Goal: Transaction & Acquisition: Purchase product/service

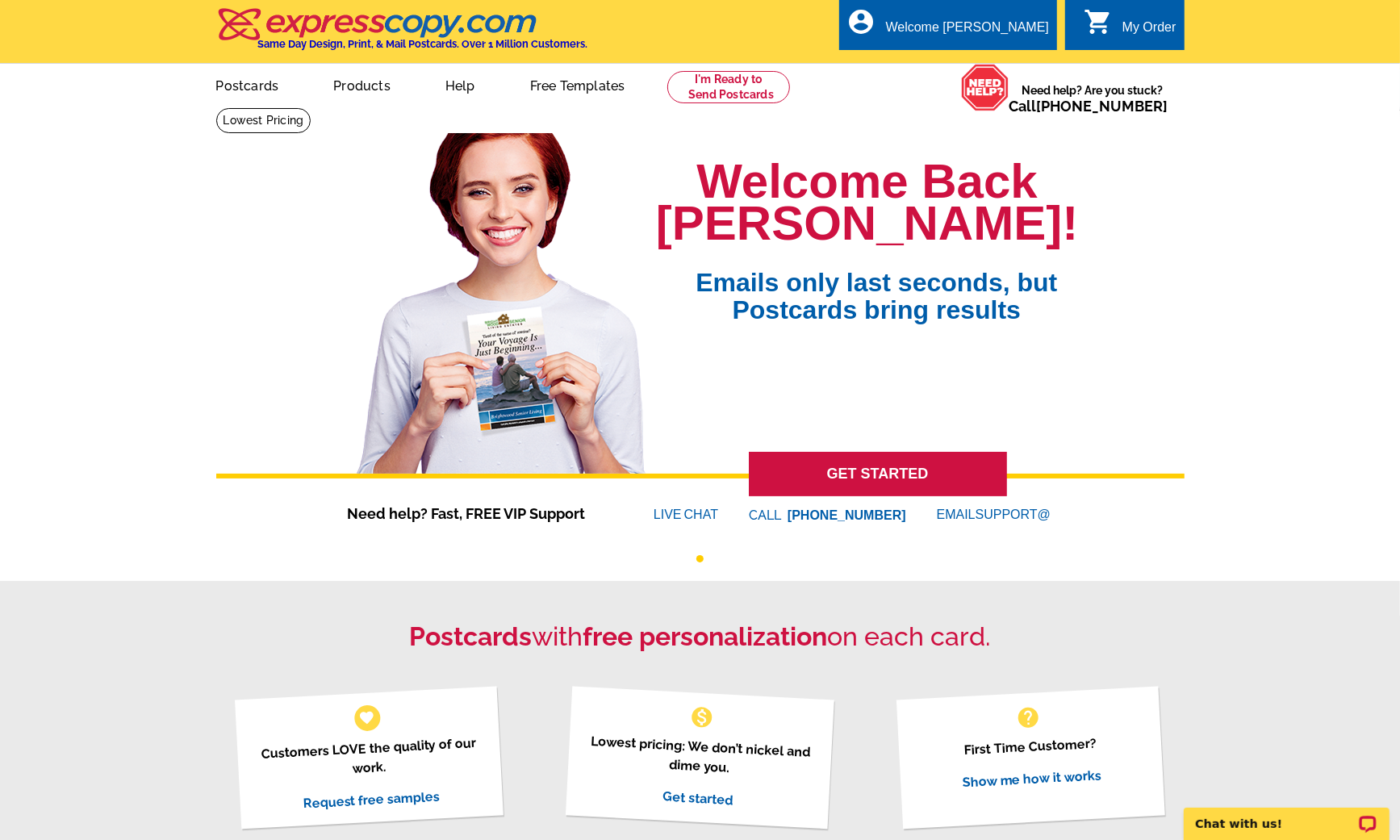
click at [722, 92] on link at bounding box center [729, 87] width 123 height 33
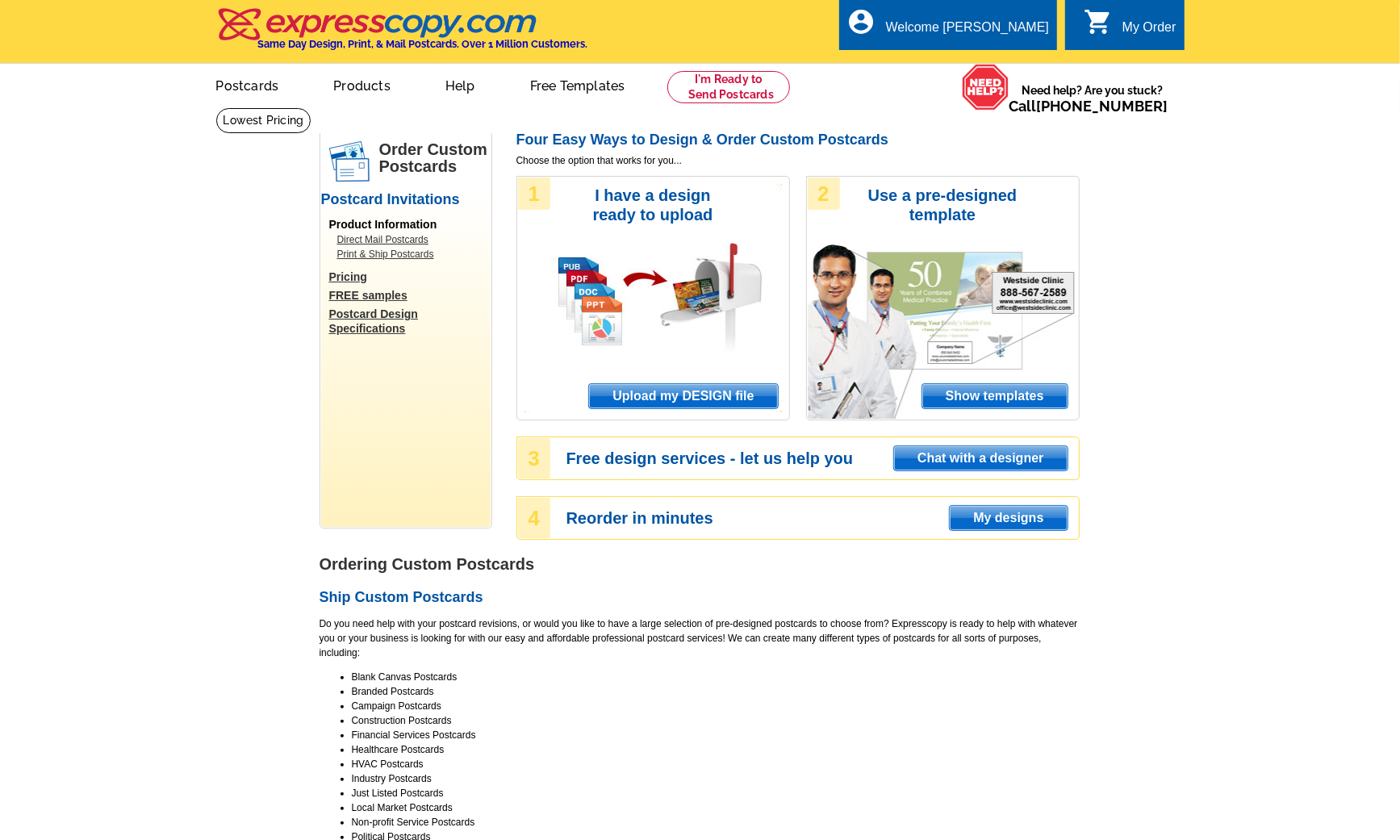
click at [674, 389] on span "Upload my DESIGN file" at bounding box center [683, 396] width 188 height 25
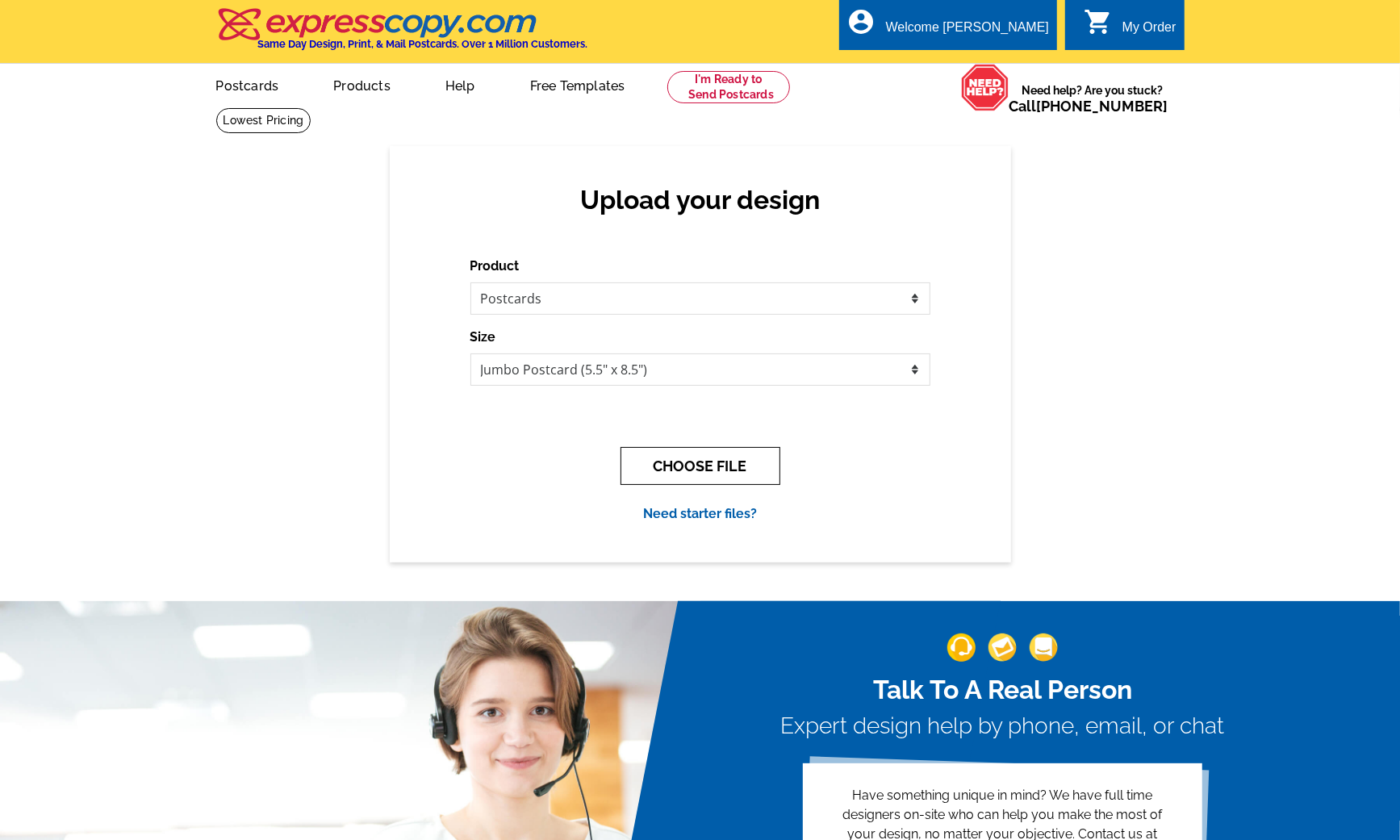
click at [712, 475] on button "CHOOSE FILE" at bounding box center [701, 466] width 160 height 37
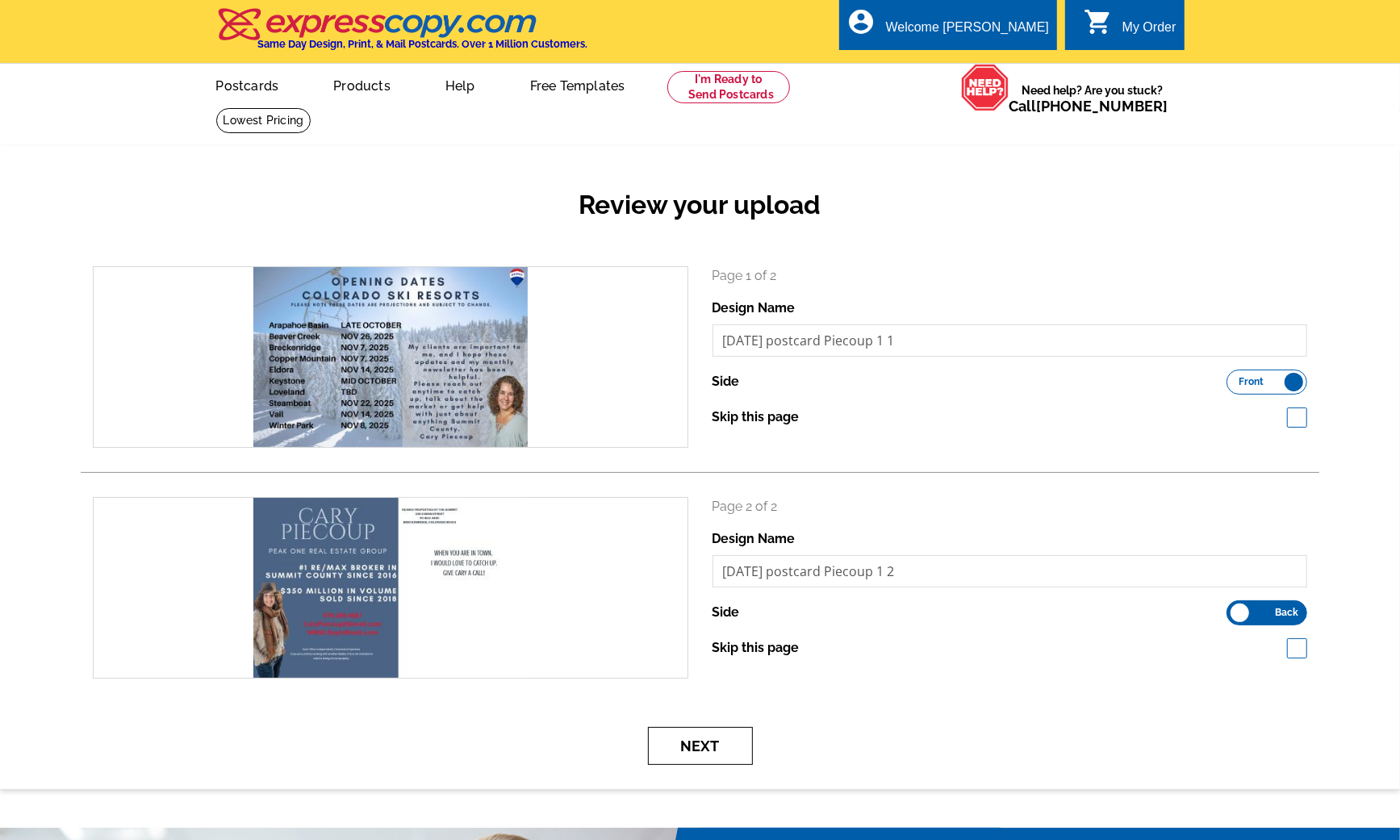
click at [702, 738] on button "Next" at bounding box center [700, 746] width 105 height 37
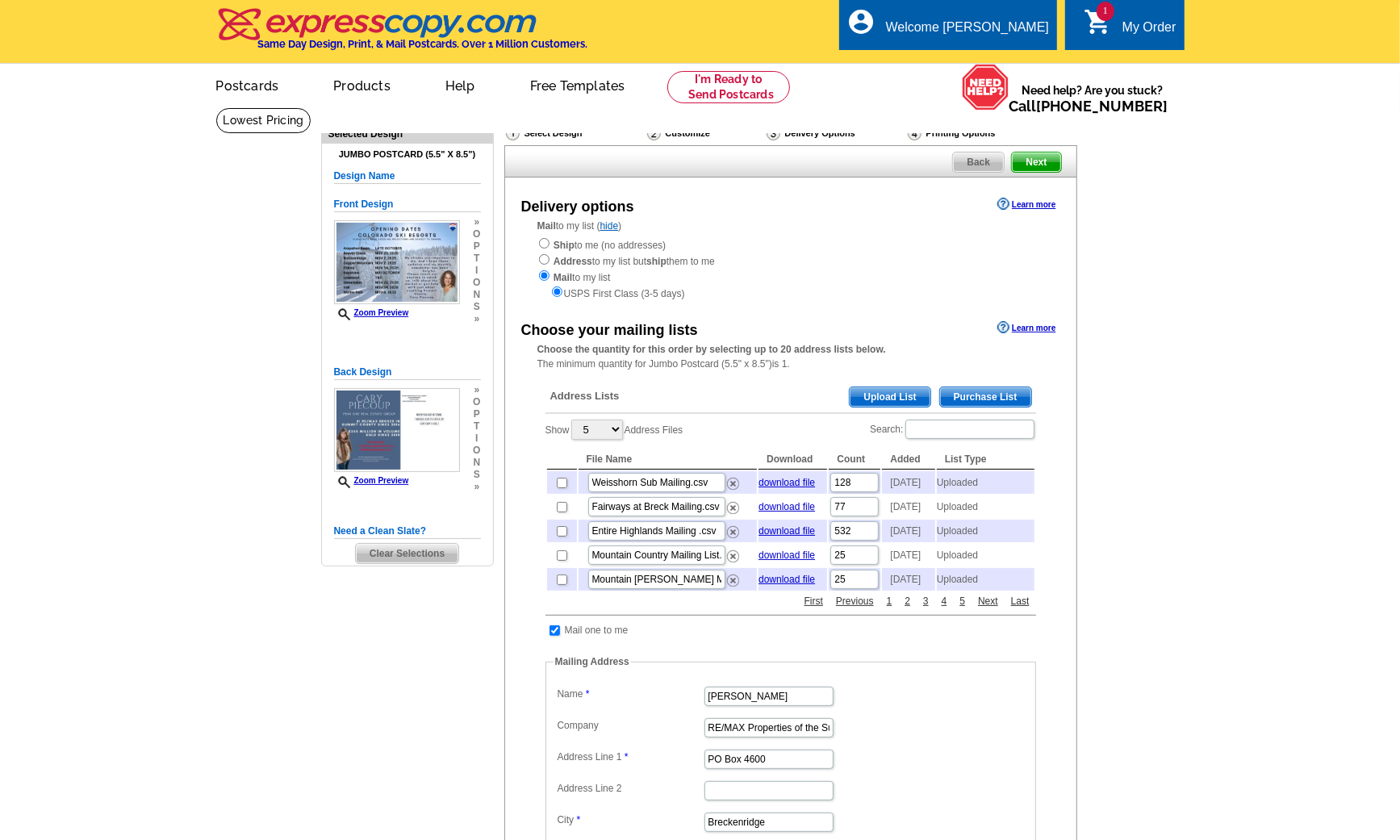
click at [883, 387] on span "Upload List" at bounding box center [889, 397] width 80 height 20
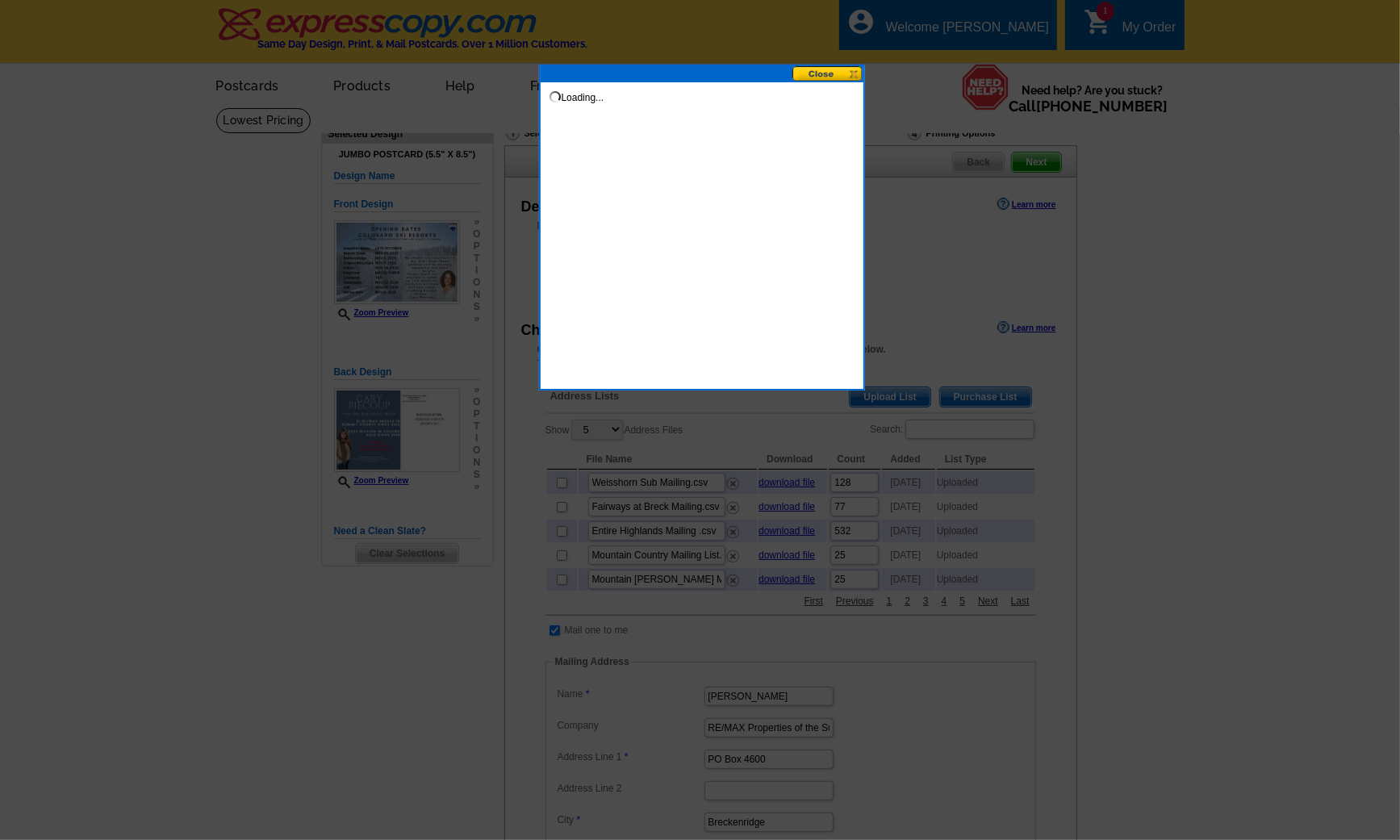
click at [835, 71] on button at bounding box center [828, 74] width 71 height 16
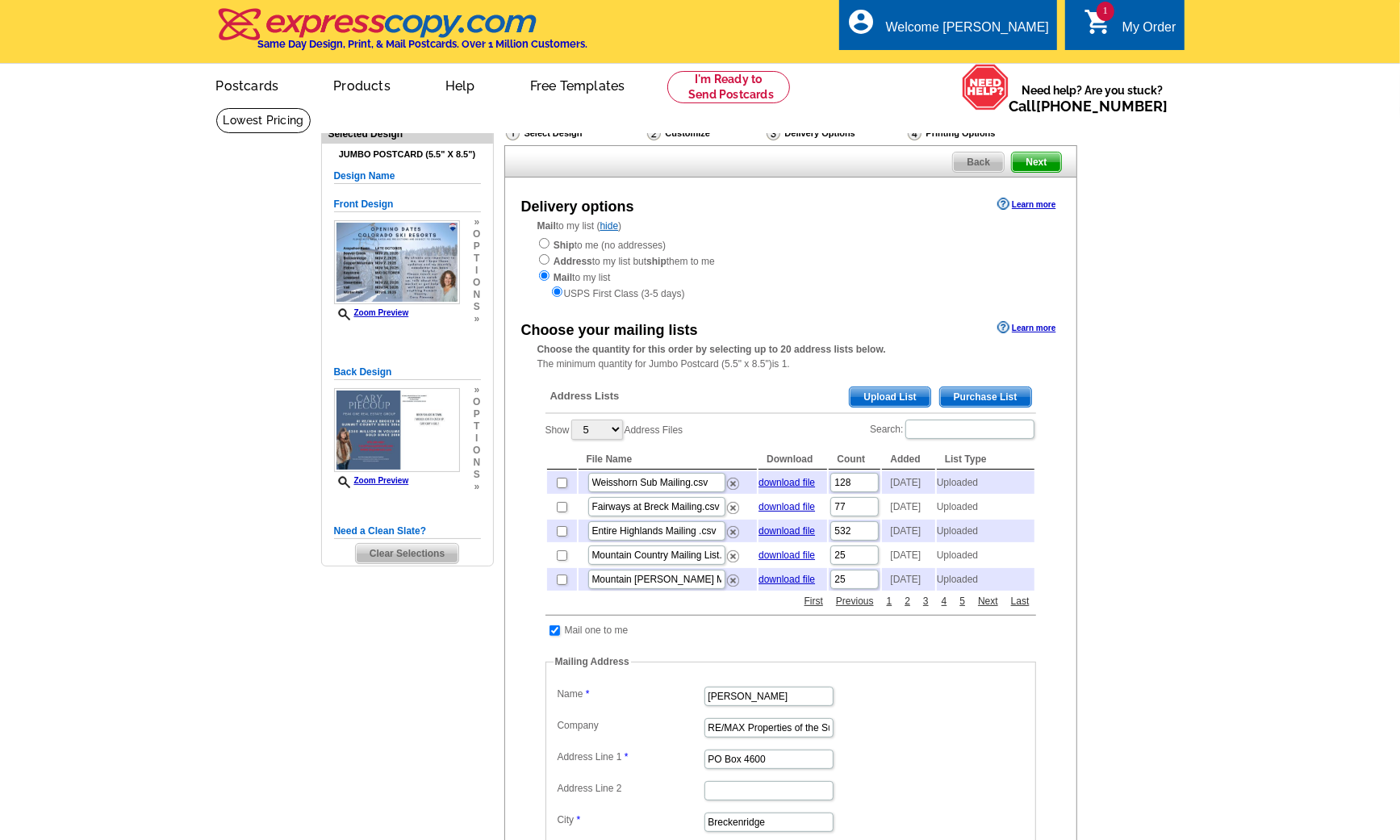
click at [892, 387] on span "Upload List" at bounding box center [889, 397] width 80 height 20
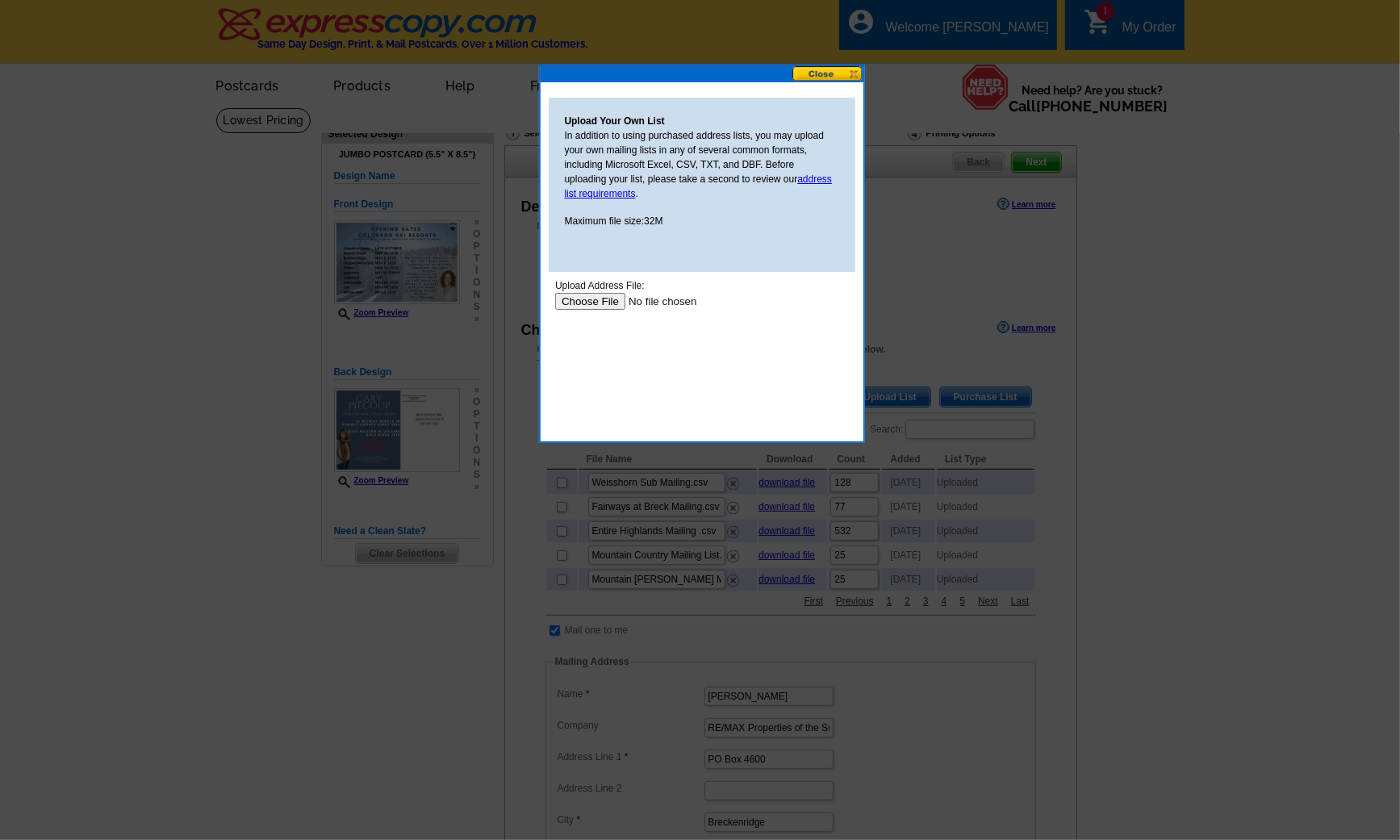
click at [606, 301] on input "file" at bounding box center [656, 300] width 204 height 17
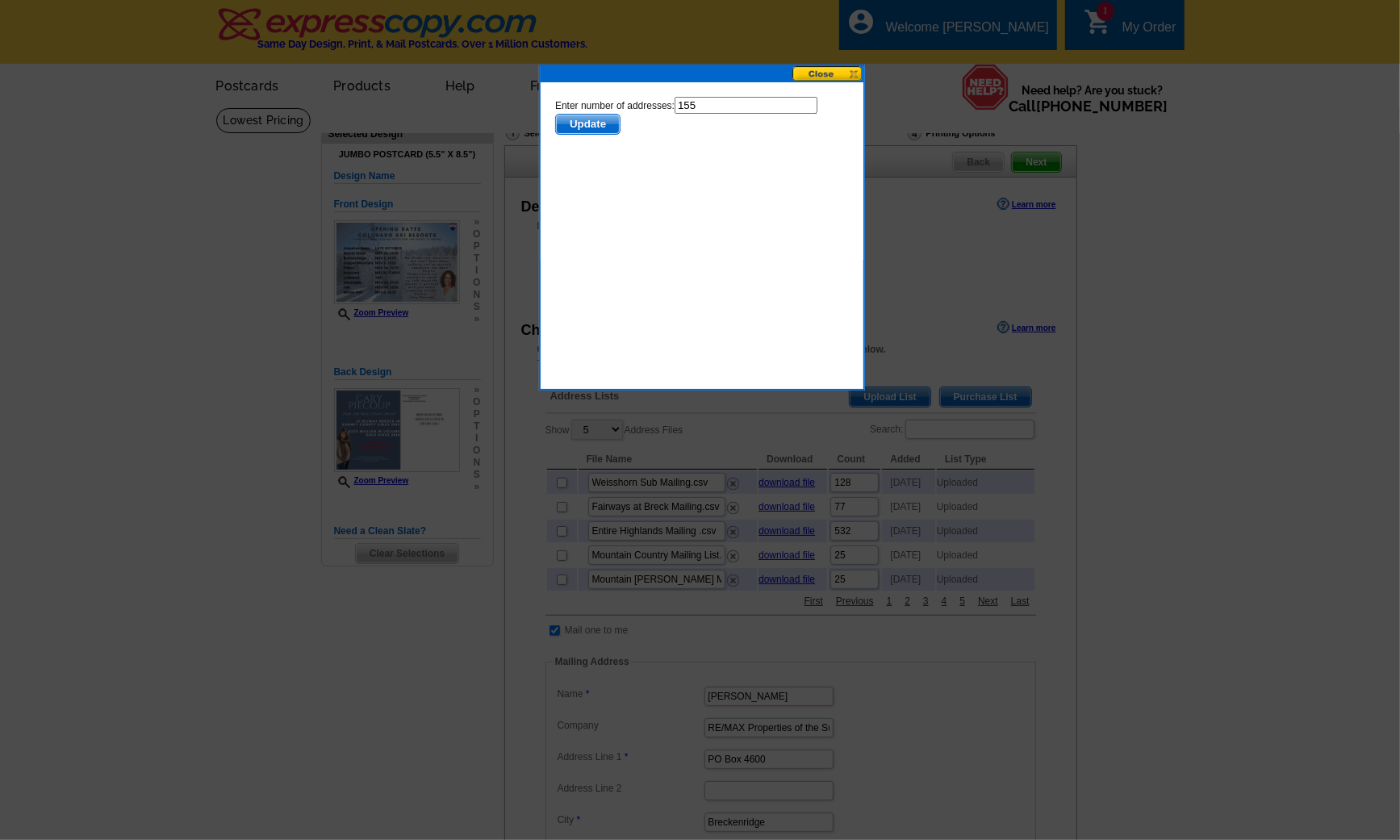
click at [595, 123] on span "Update" at bounding box center [587, 123] width 64 height 20
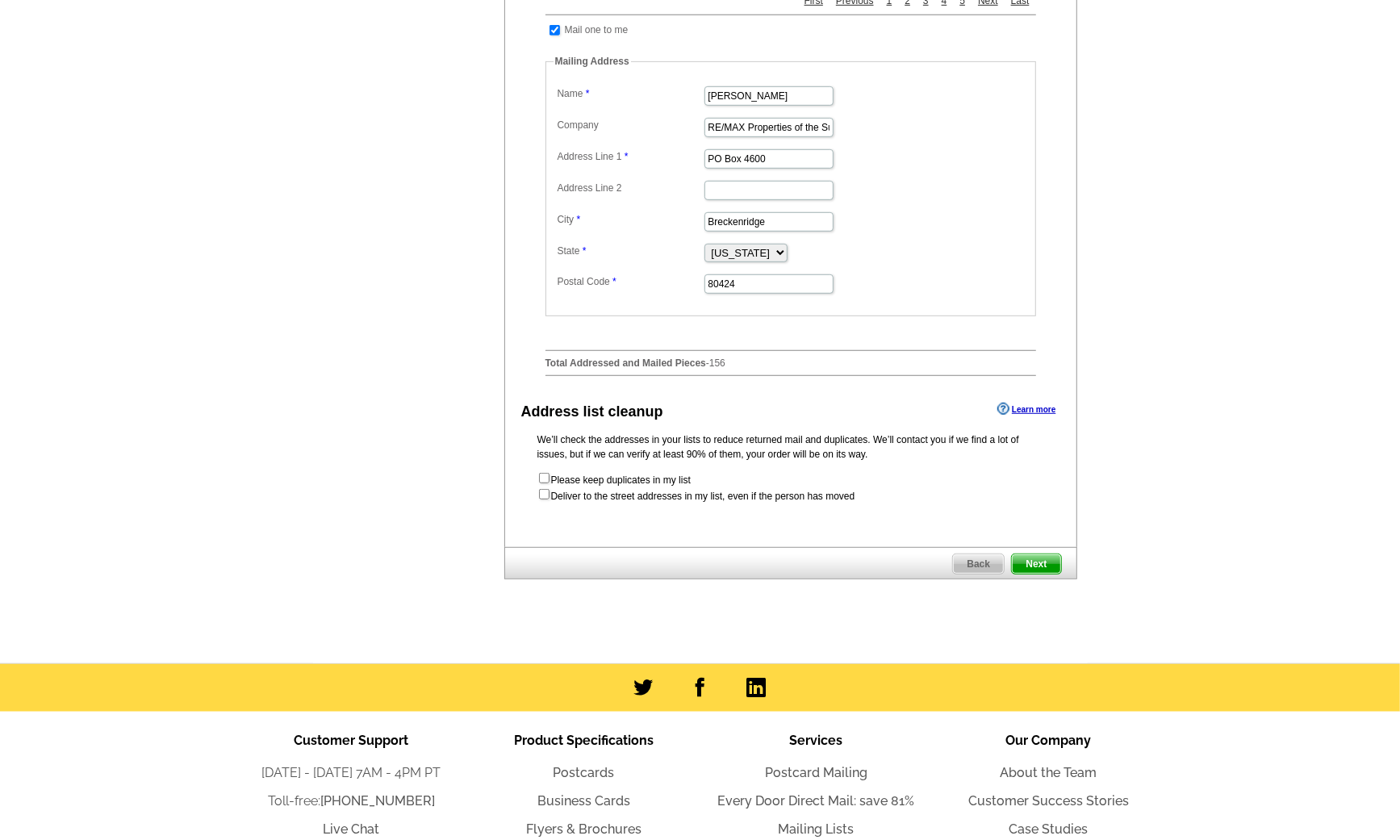
scroll to position [609, 0]
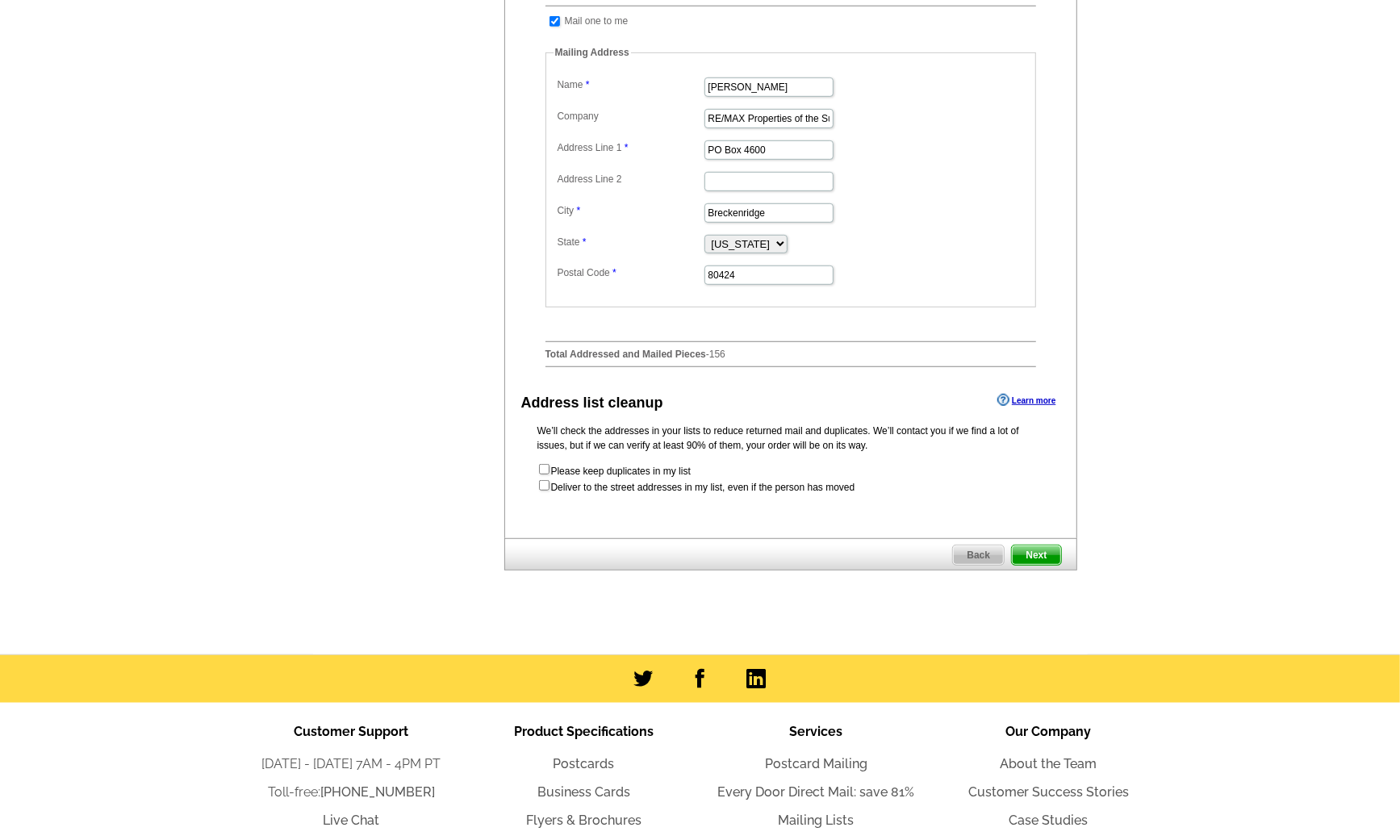
click at [1041, 565] on span "Next" at bounding box center [1036, 555] width 48 height 20
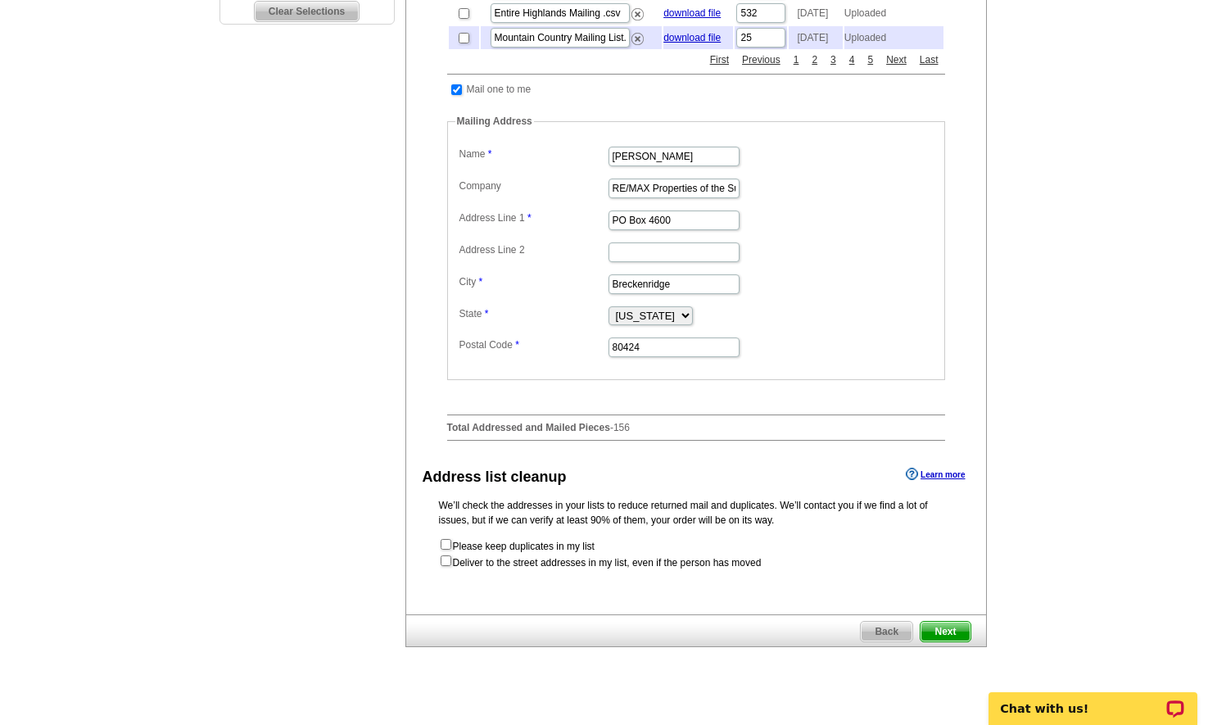
scroll to position [591, 0]
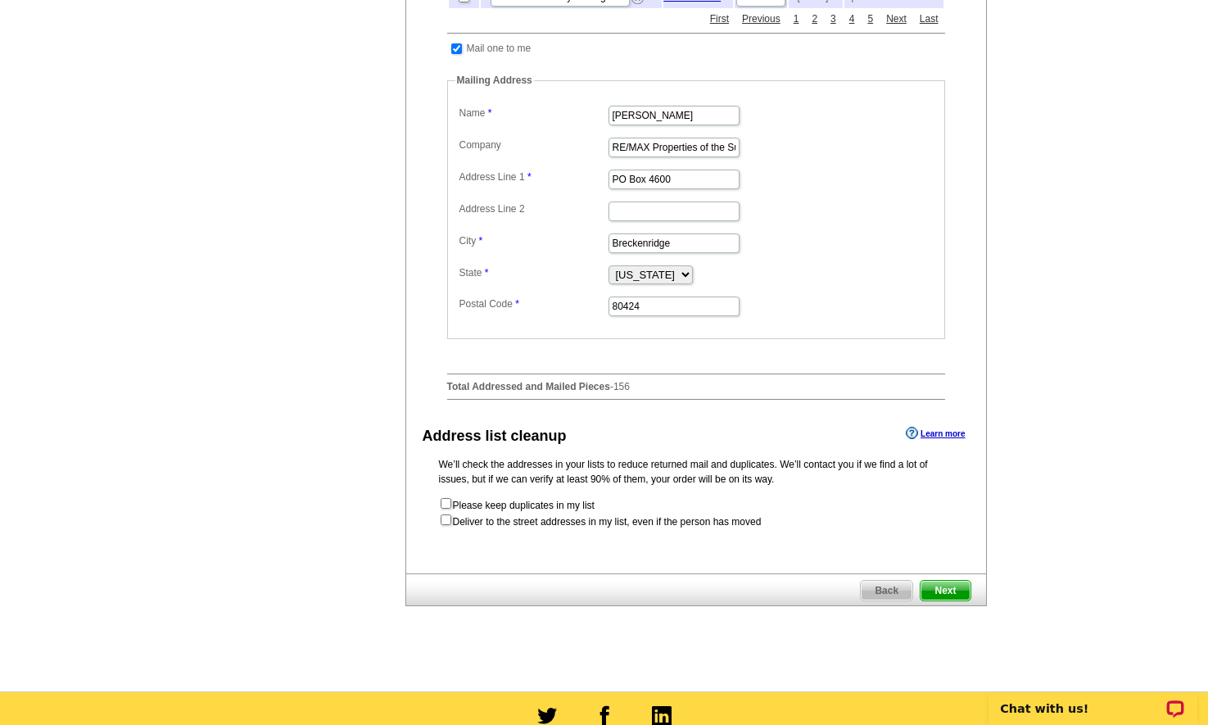
click at [937, 600] on span "Next" at bounding box center [944, 590] width 49 height 20
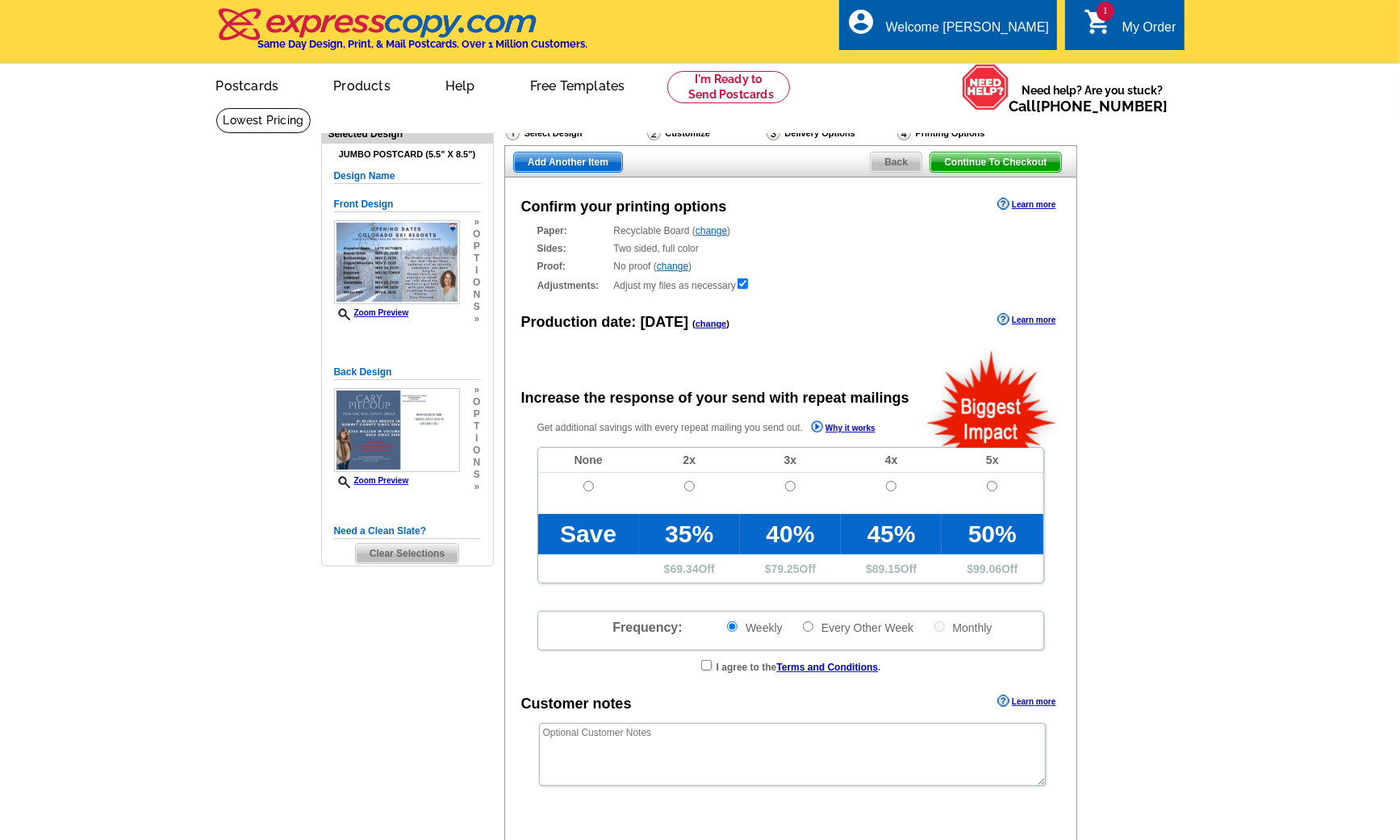
radio input "false"
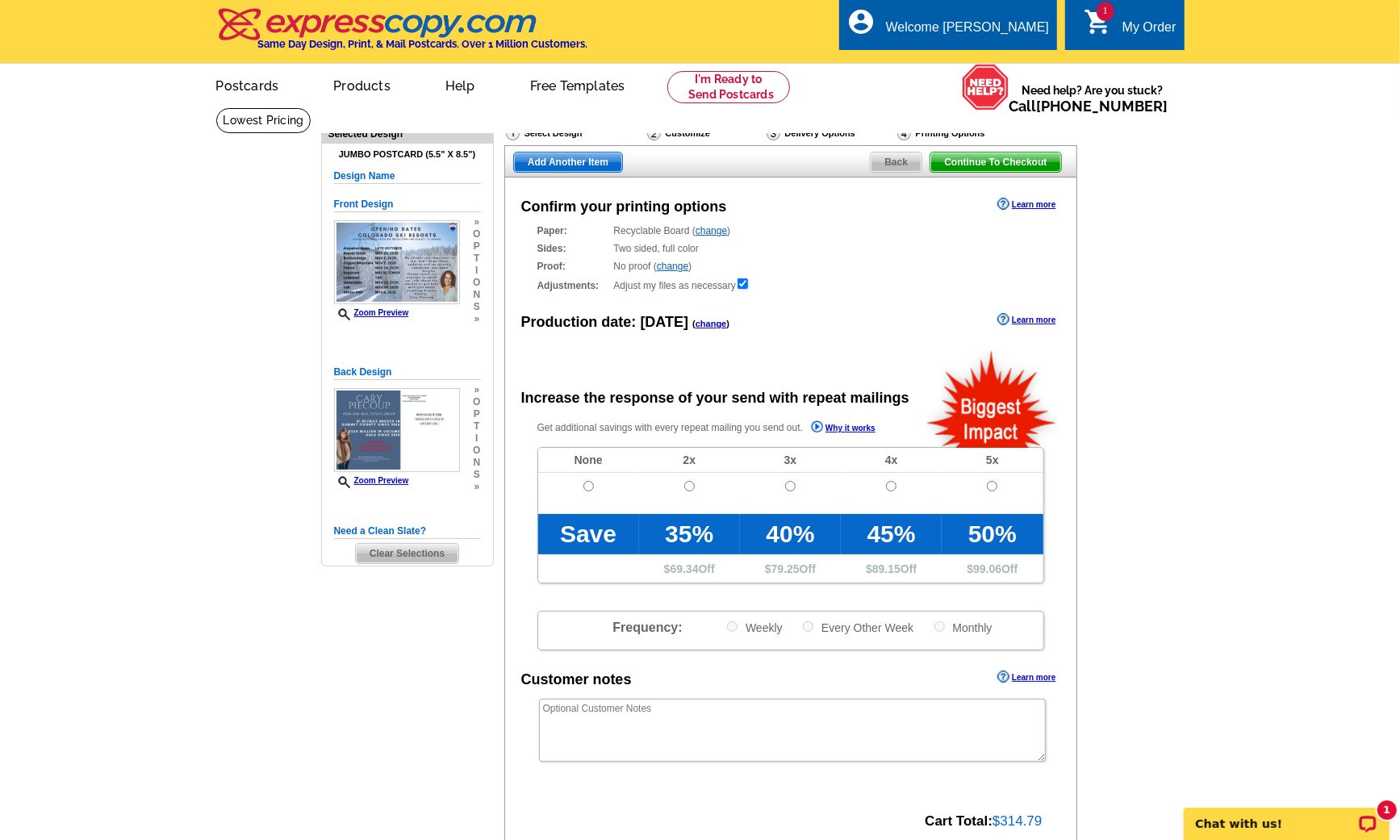
click at [590, 482] on input "radio" at bounding box center [589, 486] width 11 height 11
radio input "true"
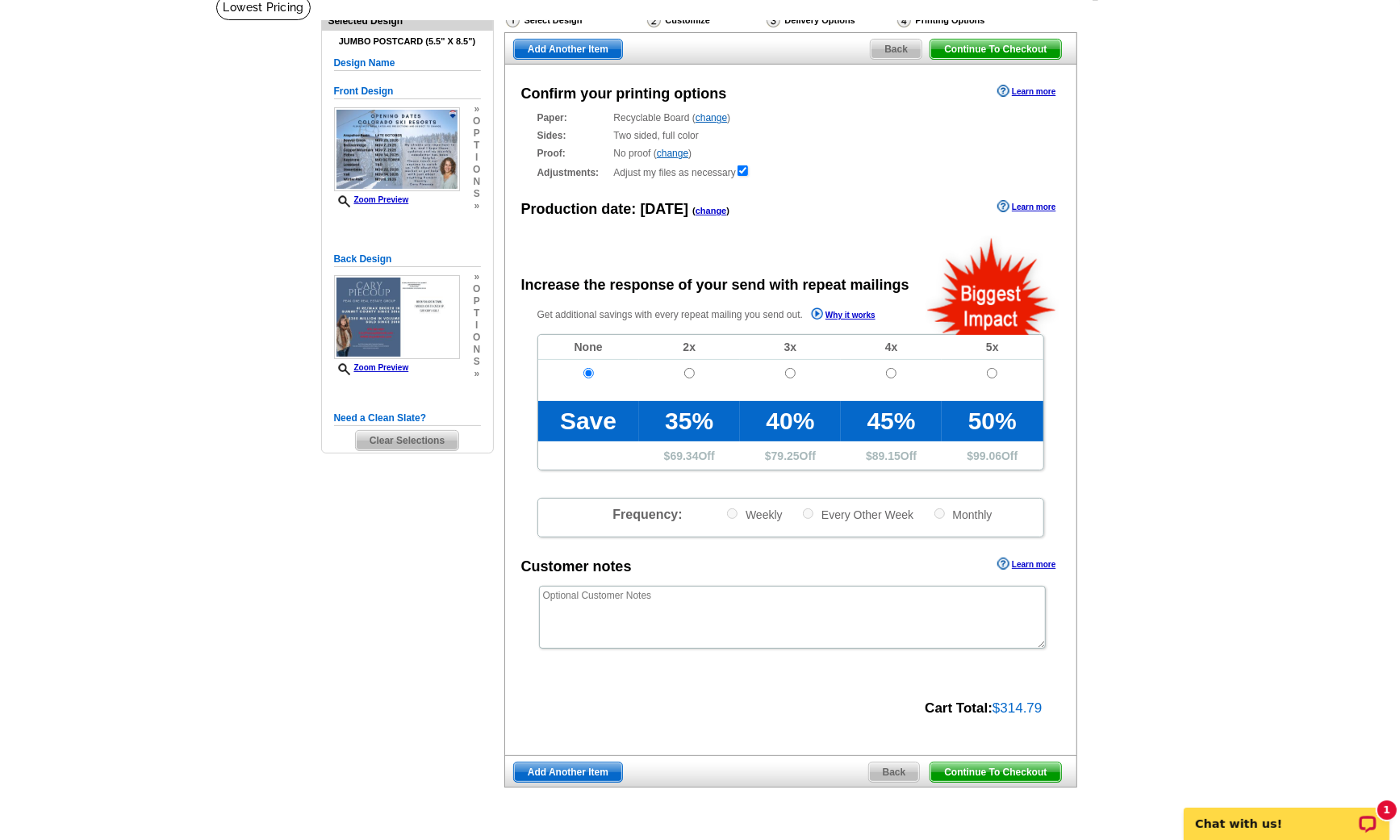
scroll to position [114, 0]
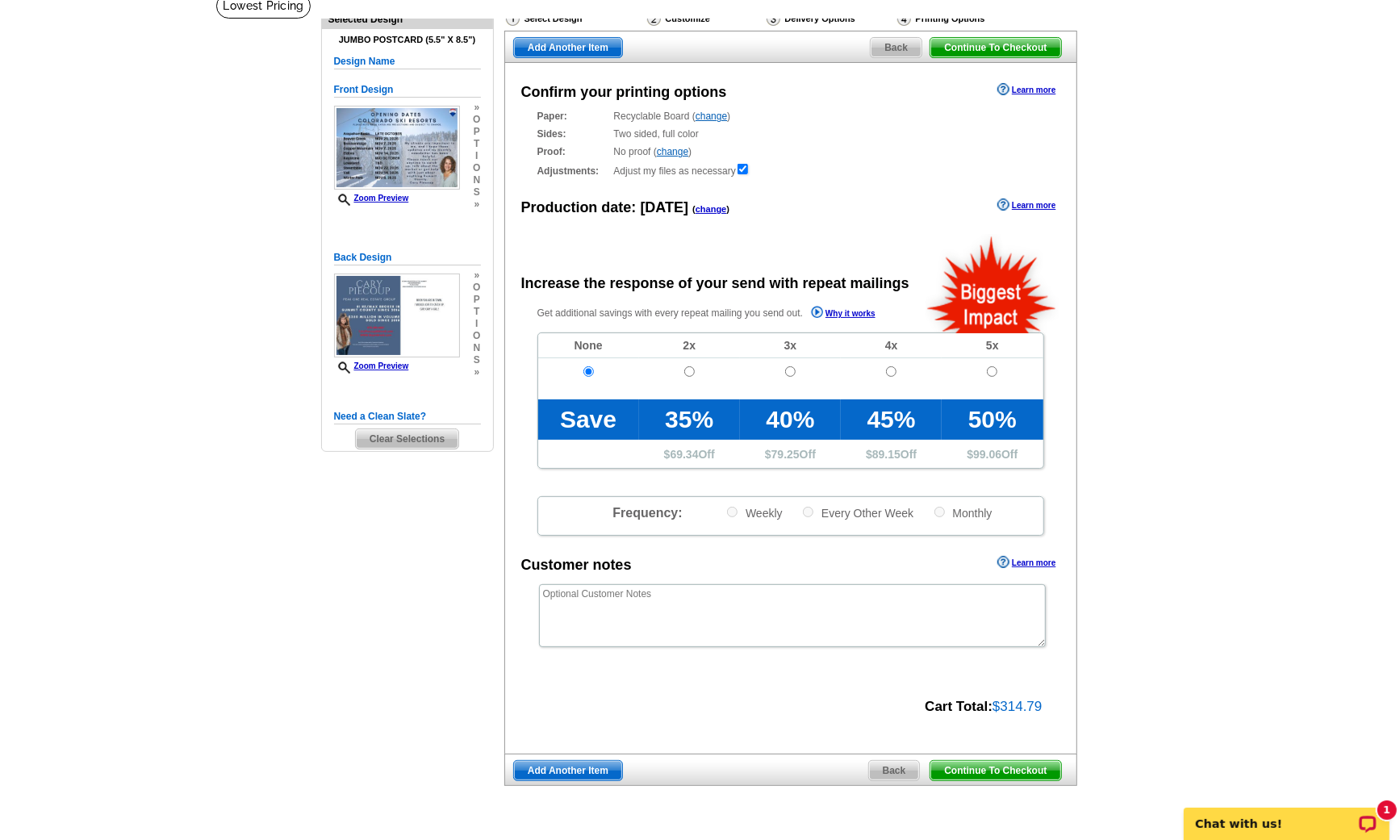
click at [1009, 763] on span "Continue To Checkout" at bounding box center [996, 771] width 130 height 20
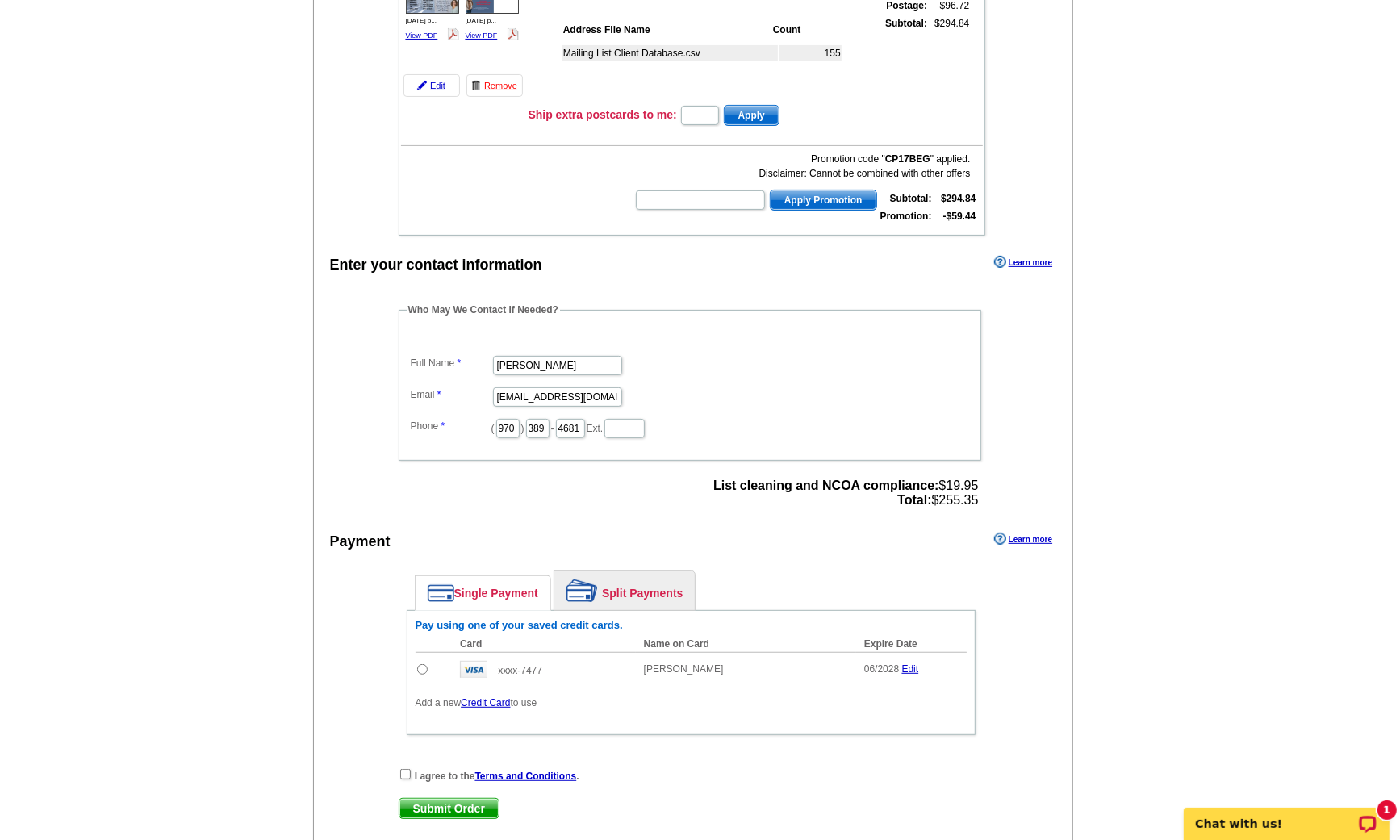
scroll to position [318, 0]
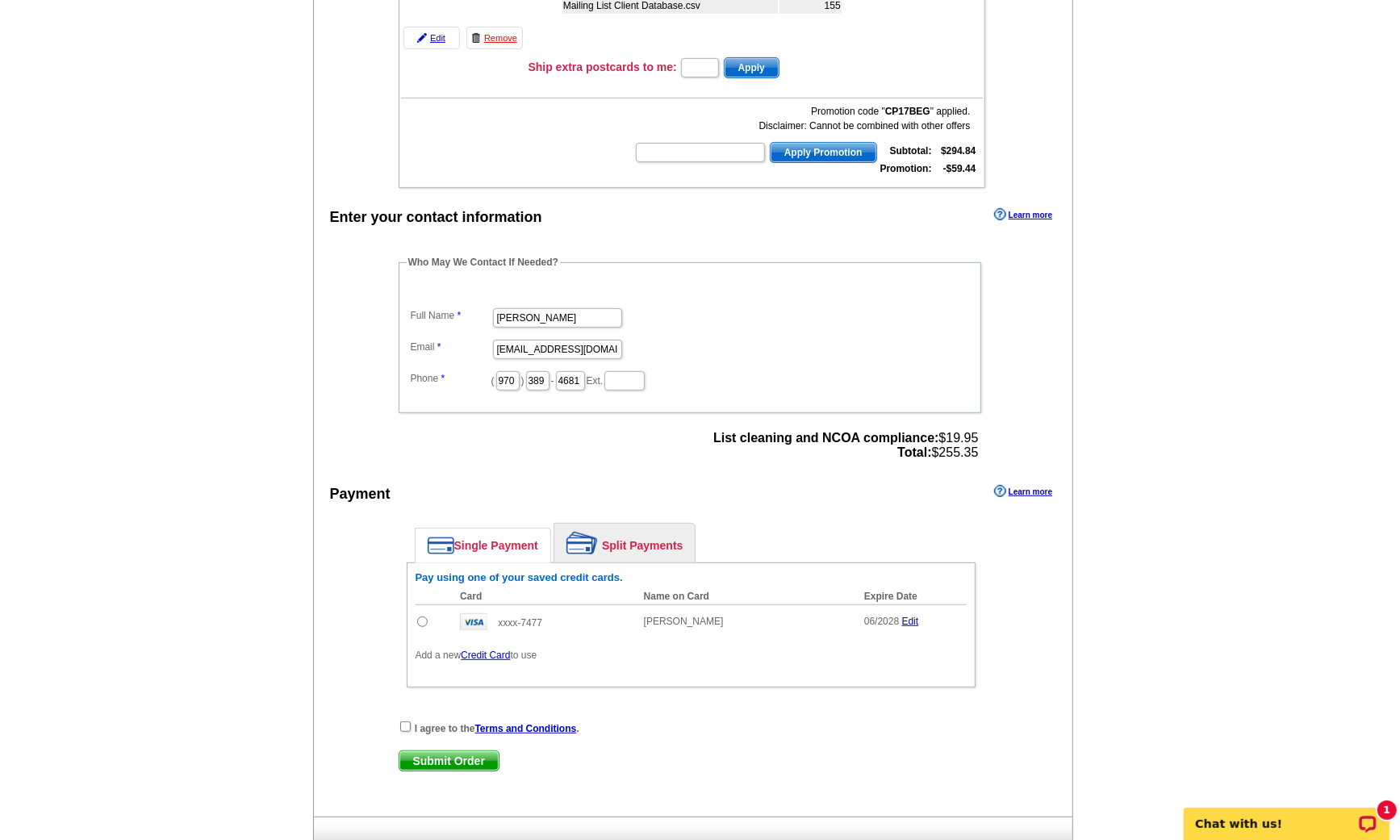
click at [422, 619] on input "radio" at bounding box center [422, 621] width 11 height 11
radio input "true"
click at [404, 722] on input "checkbox" at bounding box center [405, 727] width 11 height 11
checkbox input "true"
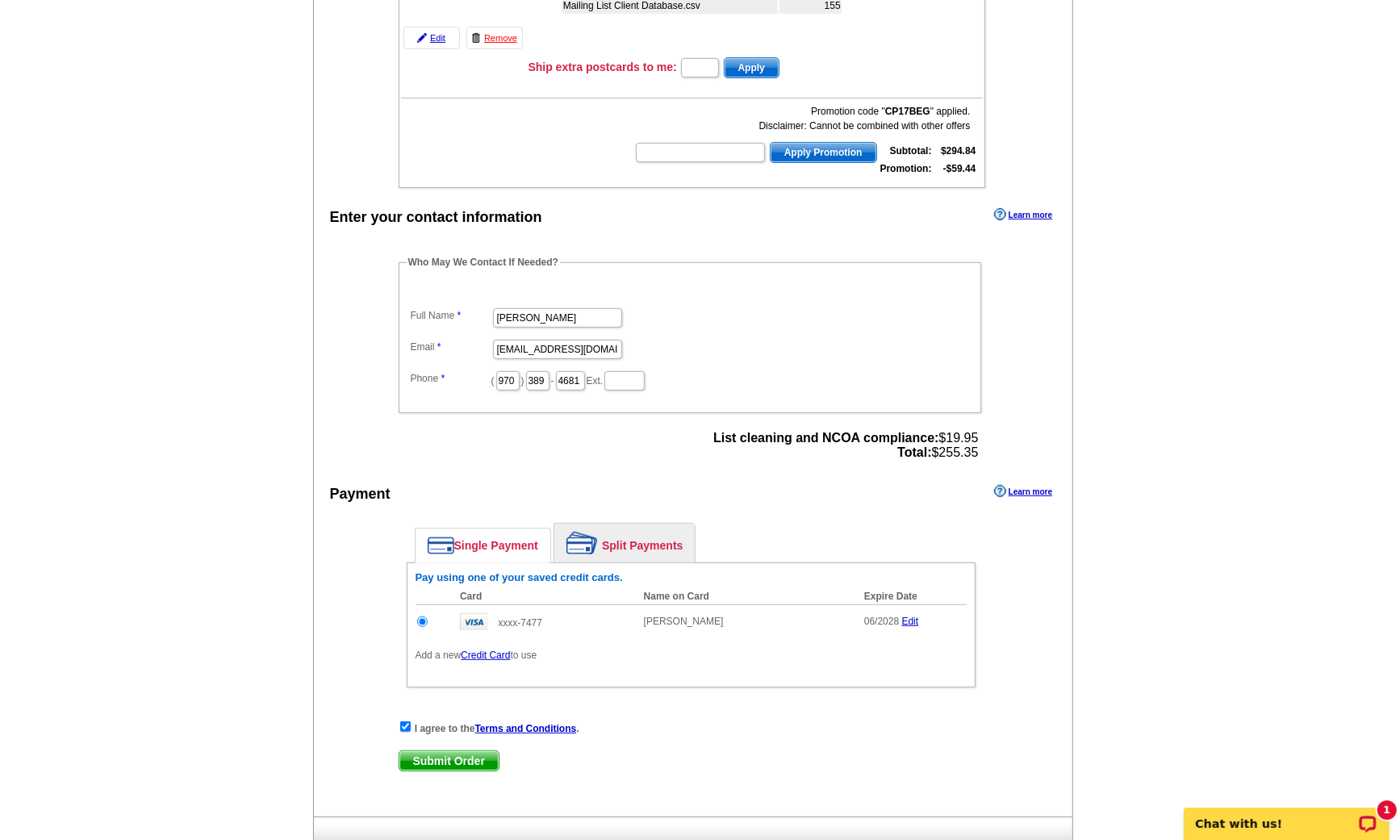
click at [261, 680] on main "Add Another Item Checkout Order Name: My Order 2025-09-11 Save Order Review you…" at bounding box center [700, 333] width 1400 height 1088
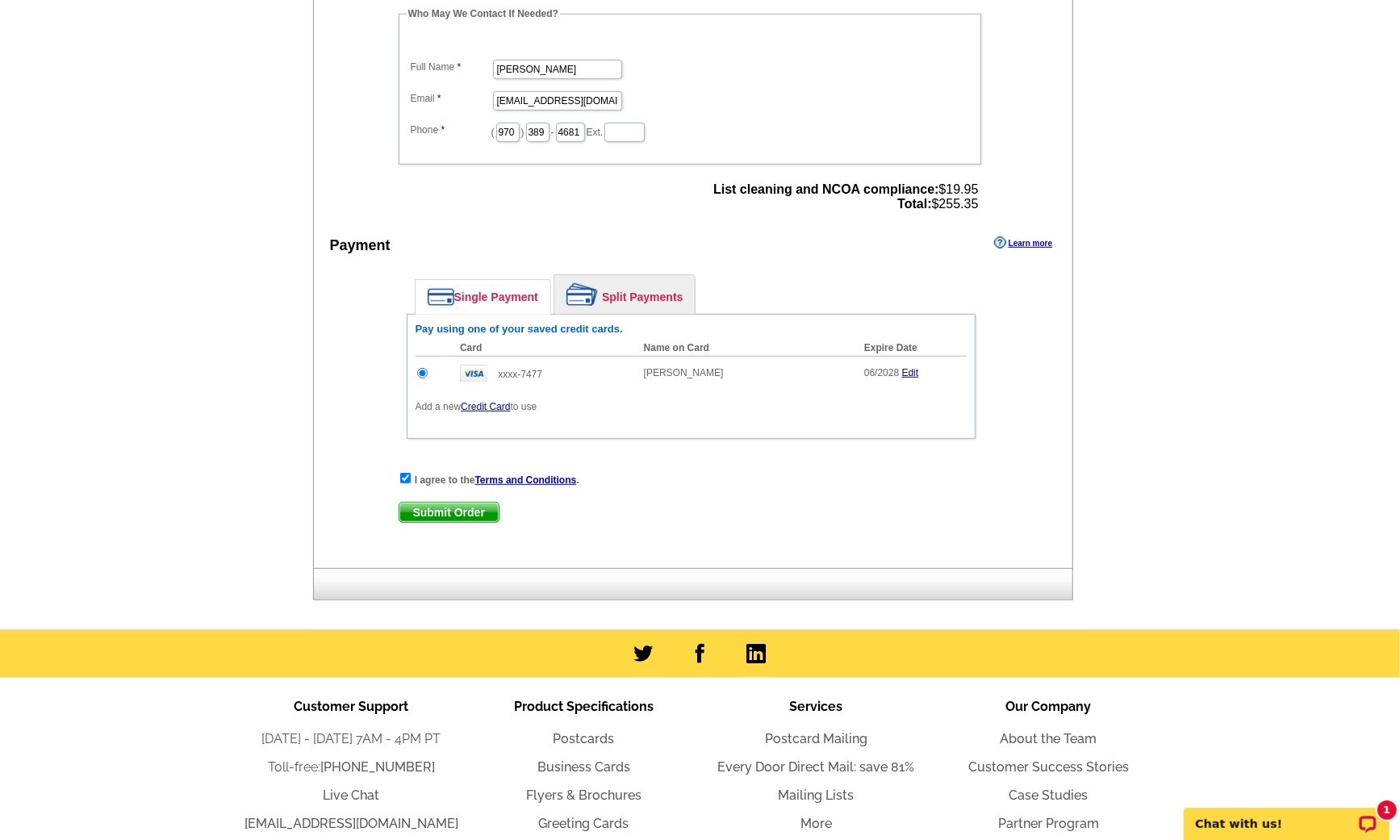
scroll to position [577, 0]
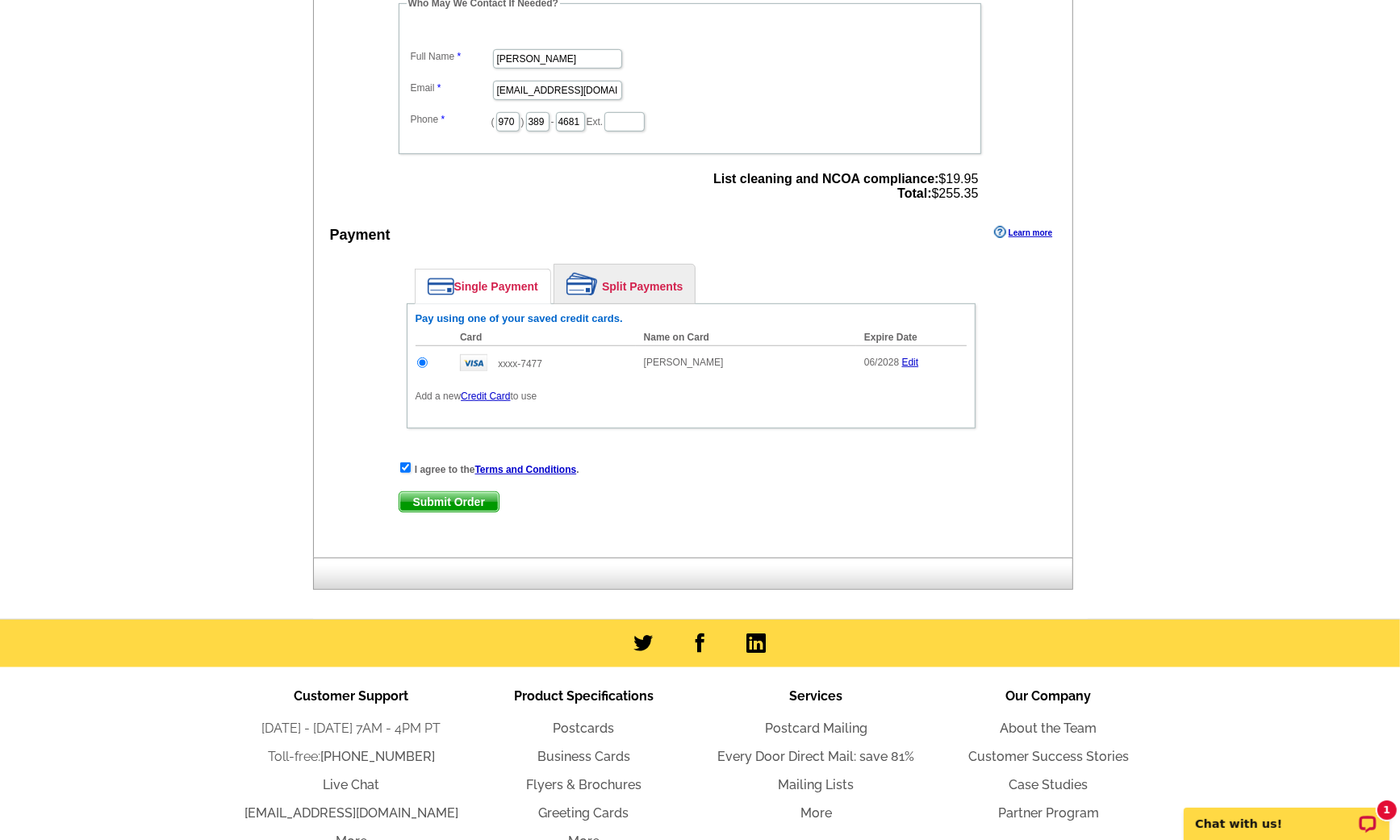
click at [449, 492] on span "Submit Order" at bounding box center [449, 502] width 100 height 20
